Goal: Find specific page/section: Find specific page/section

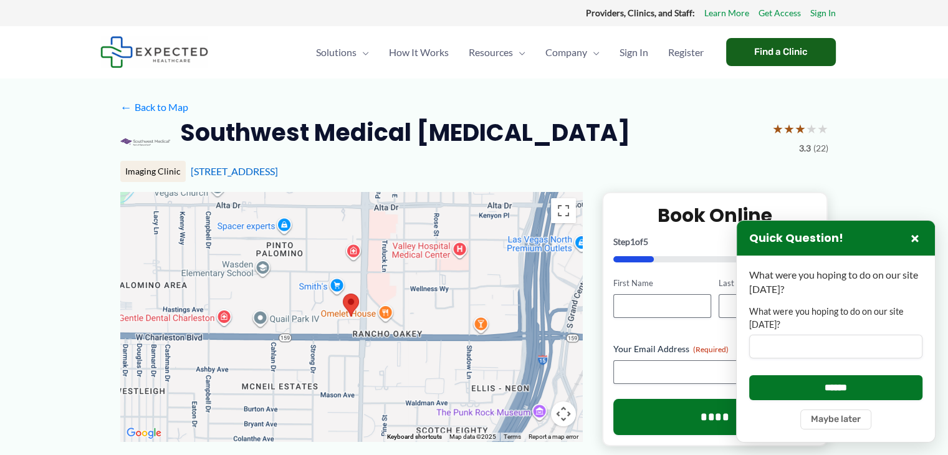
click at [807, 46] on div "Find a Clinic" at bounding box center [781, 52] width 110 height 28
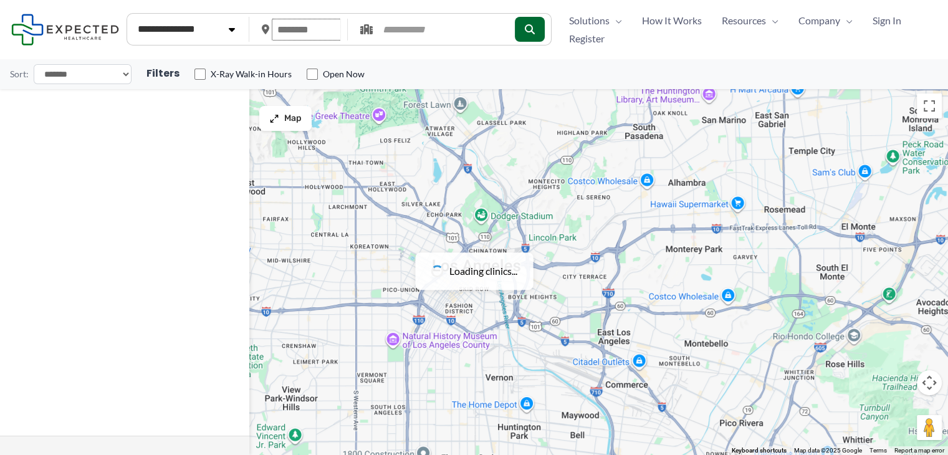
click at [319, 26] on input "text" at bounding box center [307, 30] width 70 height 22
type input "*****"
click at [541, 32] on button "submit" at bounding box center [529, 29] width 30 height 25
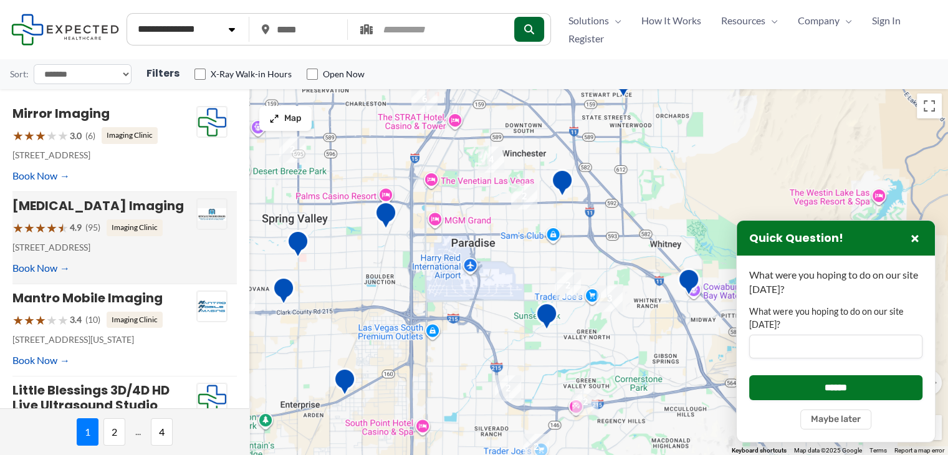
click at [207, 227] on img at bounding box center [212, 214] width 30 height 31
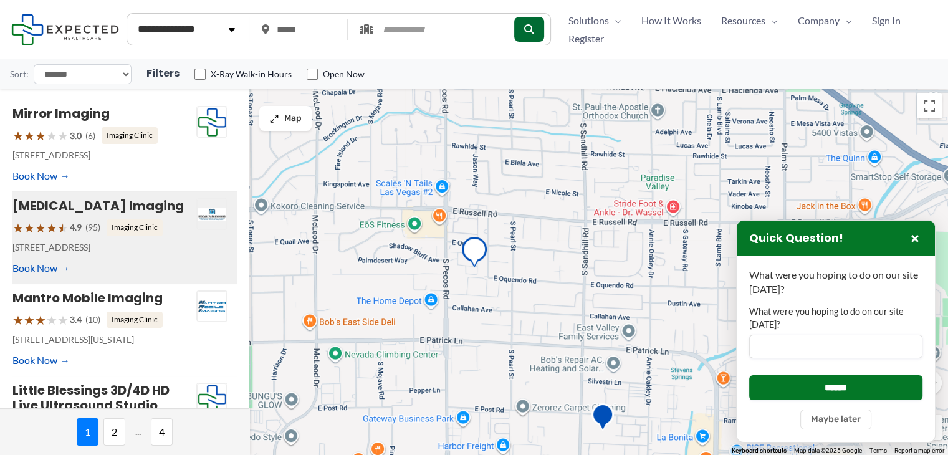
click at [207, 208] on img at bounding box center [212, 214] width 30 height 31
click at [914, 238] on button "×" at bounding box center [915, 238] width 15 height 15
